Goal: Obtain resource: Obtain resource

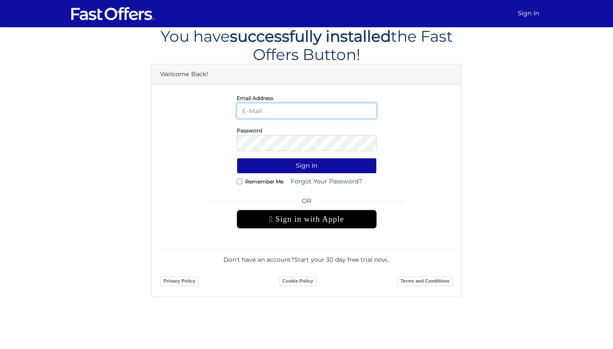
type input "mayakaye@gmail.com"
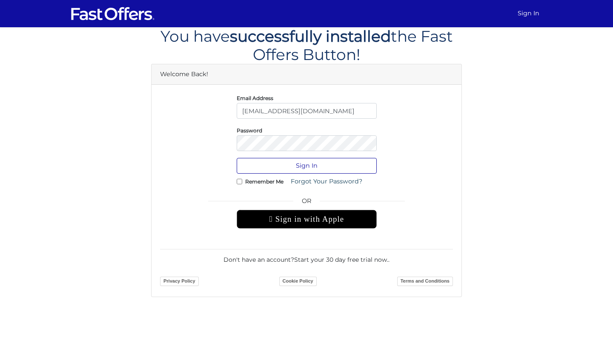
click at [289, 163] on button "Sign In" at bounding box center [307, 166] width 140 height 16
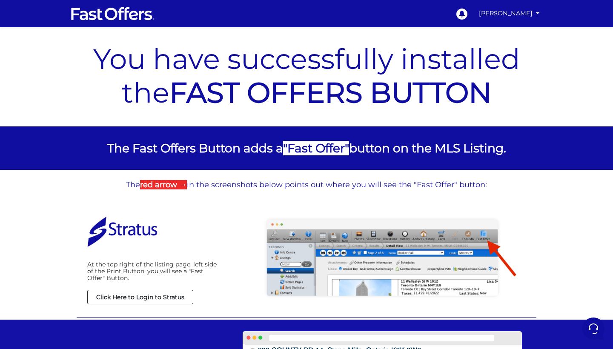
click at [139, 295] on strong "Click Here to Login to Stratus" at bounding box center [140, 297] width 88 height 8
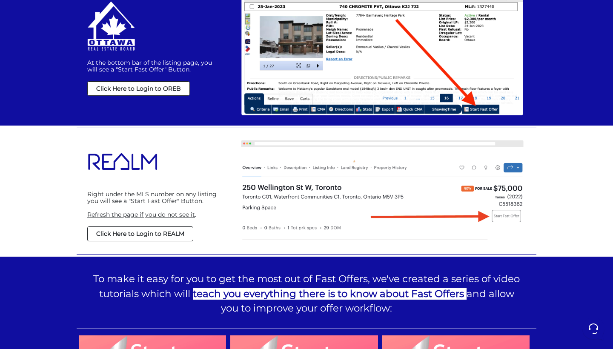
scroll to position [612, 0]
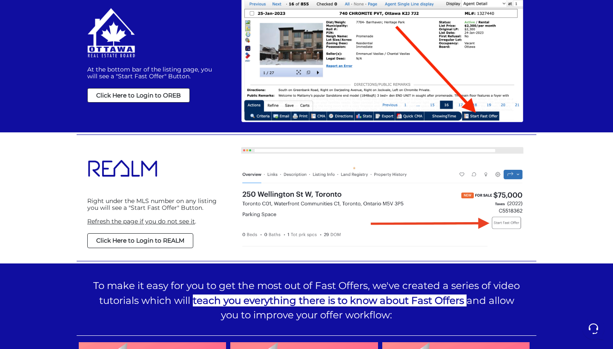
click at [144, 239] on strong "Click Here to Login to REALM" at bounding box center [140, 241] width 88 height 8
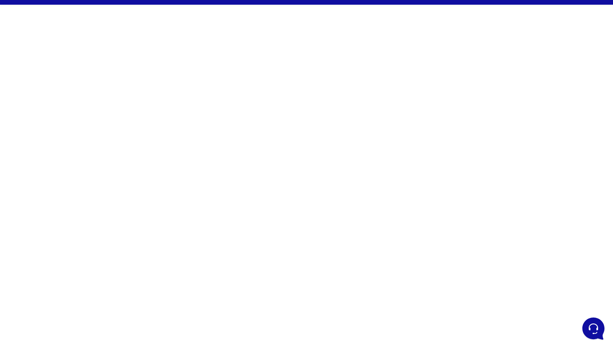
scroll to position [21, 0]
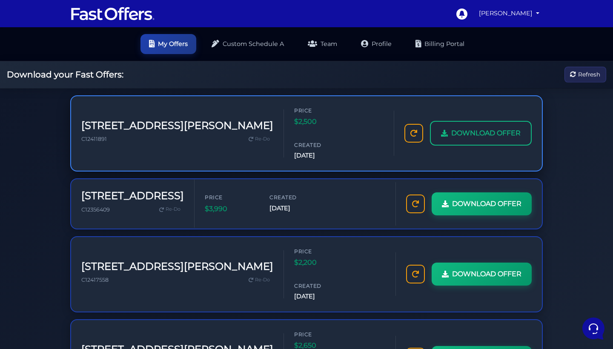
click at [483, 129] on link "DOWNLOAD OFFER" at bounding box center [481, 133] width 102 height 25
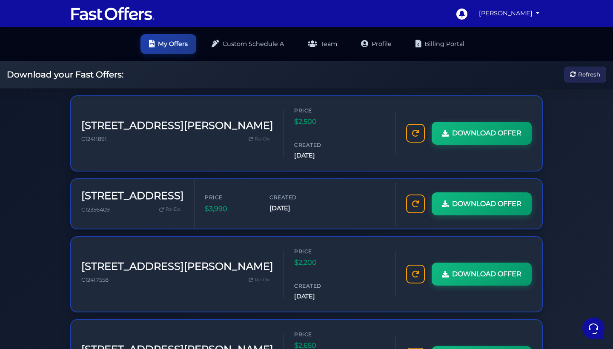
click at [529, 0] on nav "0 Maya Kaye My Offers My Profile" at bounding box center [306, 13] width 613 height 27
click at [119, 17] on img at bounding box center [112, 14] width 85 height 16
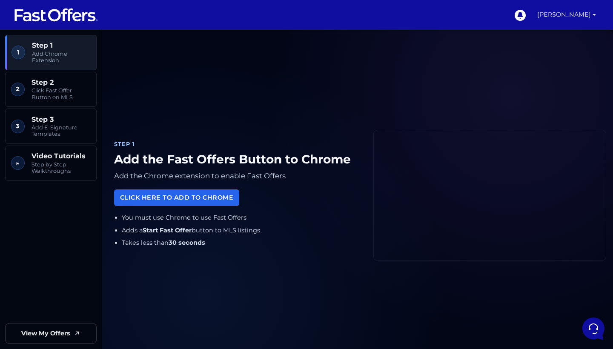
click at [587, 10] on link "[PERSON_NAME]" at bounding box center [567, 15] width 66 height 30
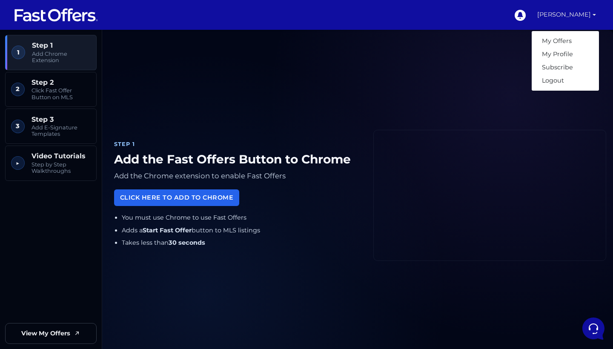
click at [58, 14] on img at bounding box center [56, 15] width 85 height 16
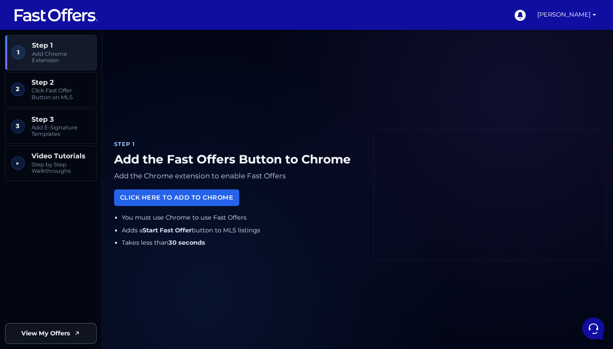
click at [69, 330] on span "View My Offers" at bounding box center [45, 334] width 49 height 10
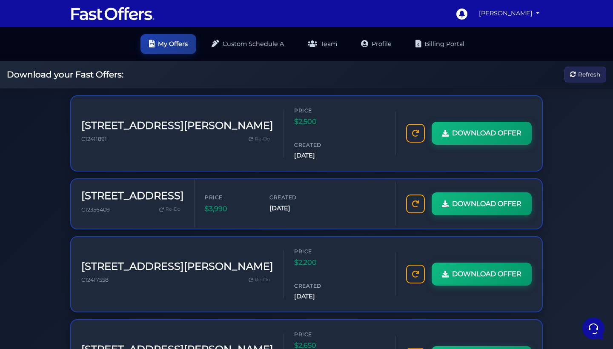
click at [531, 14] on link "[PERSON_NAME]" at bounding box center [509, 13] width 67 height 17
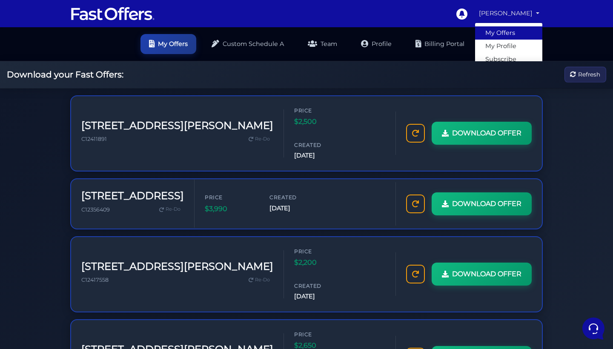
click at [502, 32] on link "My Offers" at bounding box center [508, 32] width 67 height 13
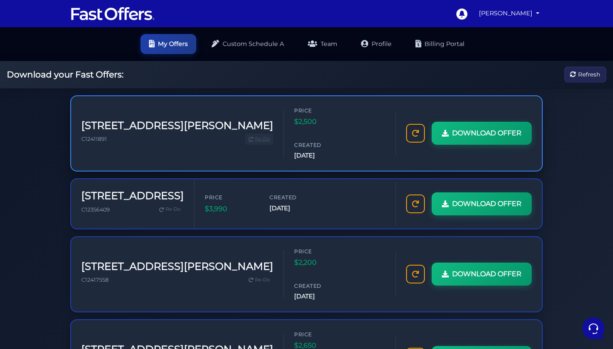
click at [255, 135] on span "Re-Do" at bounding box center [262, 139] width 15 height 8
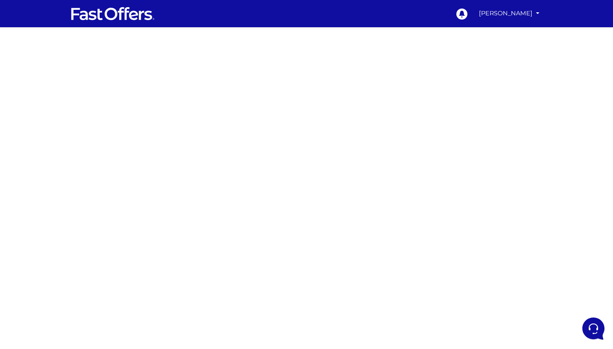
click at [447, 152] on div at bounding box center [306, 240] width 613 height 426
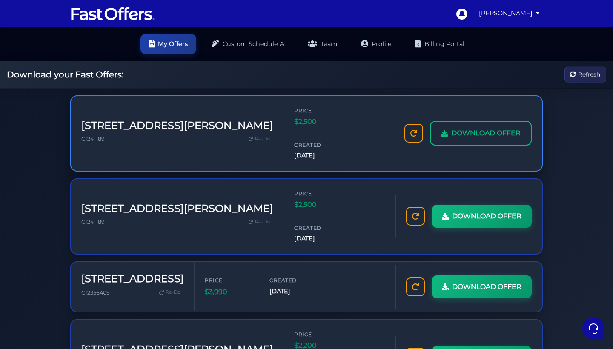
click at [467, 128] on span "DOWNLOAD OFFER" at bounding box center [485, 133] width 69 height 11
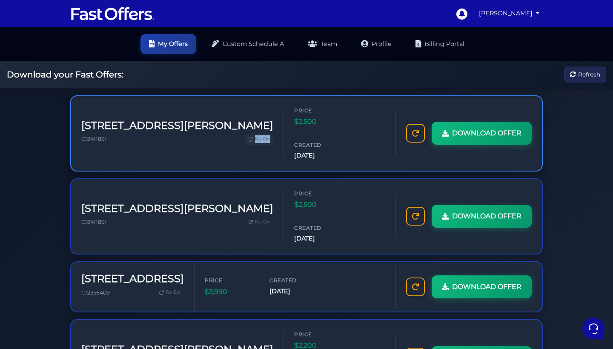
click at [255, 135] on span "Re-Do" at bounding box center [262, 139] width 15 height 8
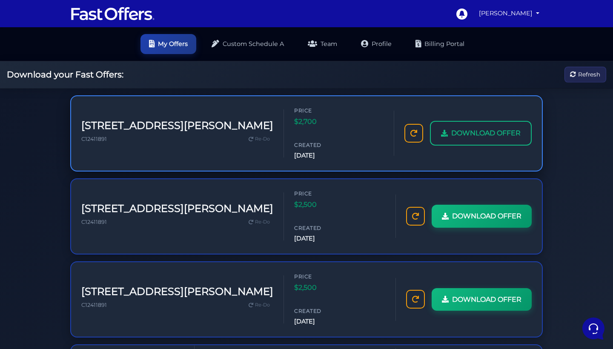
click at [485, 126] on link "DOWNLOAD OFFER" at bounding box center [481, 133] width 102 height 25
